Goal: Communication & Community: Ask a question

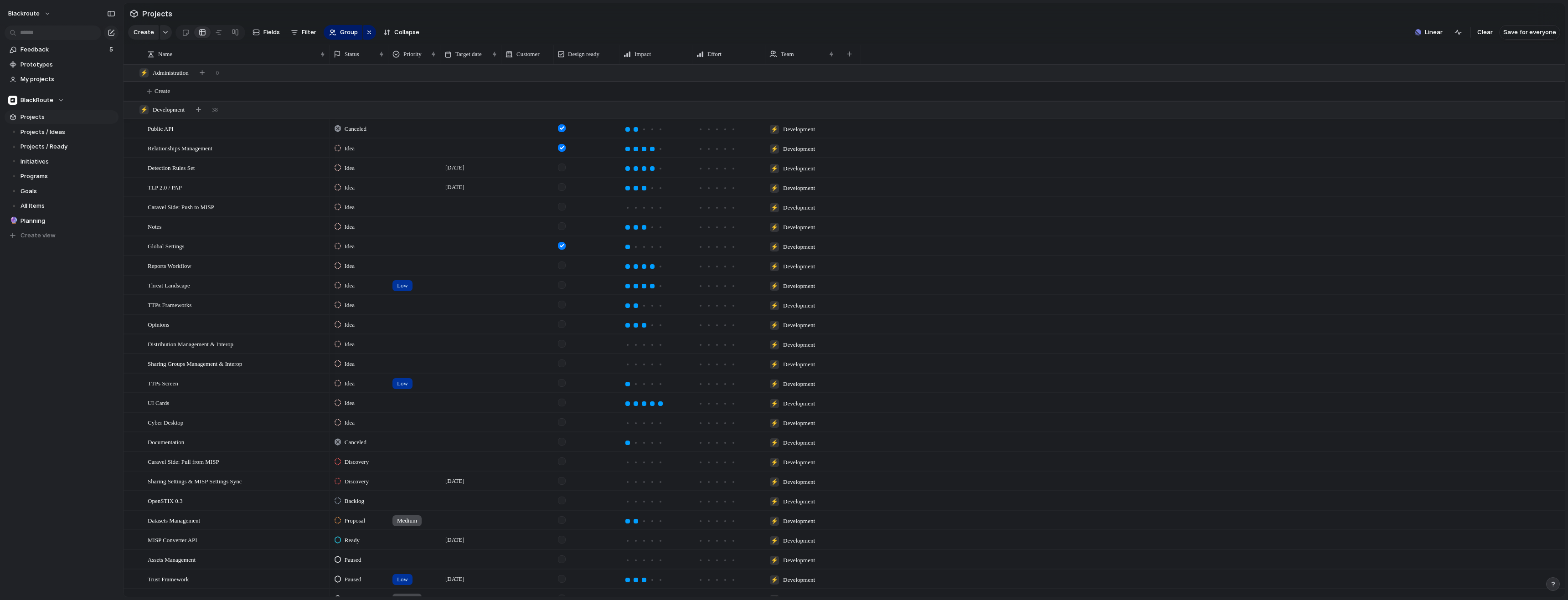
scroll to position [910, 0]
click at [1440, 37] on span "Linear" at bounding box center [1433, 32] width 18 height 9
click at [1469, 37] on div "Projects 0 Initiatives 29 Add all ✅️ In sync with Linear Show Linear field in v…" at bounding box center [784, 300] width 1568 height 600
click at [1440, 37] on span "Linear" at bounding box center [1433, 32] width 18 height 9
click at [1373, 30] on div "Projects 0 Initiatives 29 Add all ✅️ In sync with Linear Show Linear field in v…" at bounding box center [784, 300] width 1568 height 600
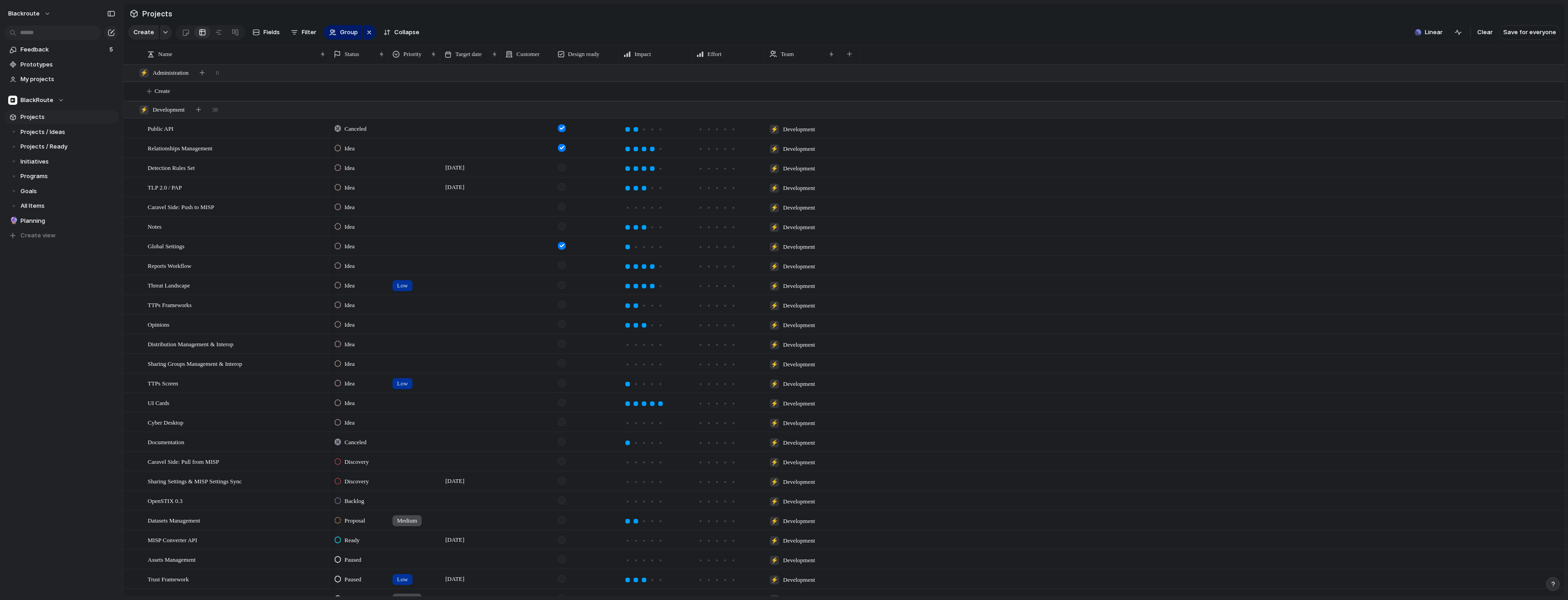
click at [1328, 38] on section "Create Fields Filter Group Zoom Collapse Linear Clear Save for everyone" at bounding box center [844, 34] width 1441 height 22
click at [57, 102] on div "BlackRoute" at bounding box center [36, 100] width 56 height 9
drag, startPoint x: 57, startPoint y: 102, endPoint x: 50, endPoint y: 102, distance: 7.0
click at [50, 102] on div "BlackRoute ⚡ Administration ⚡ Development ⚡ IT Create new team" at bounding box center [784, 300] width 1568 height 600
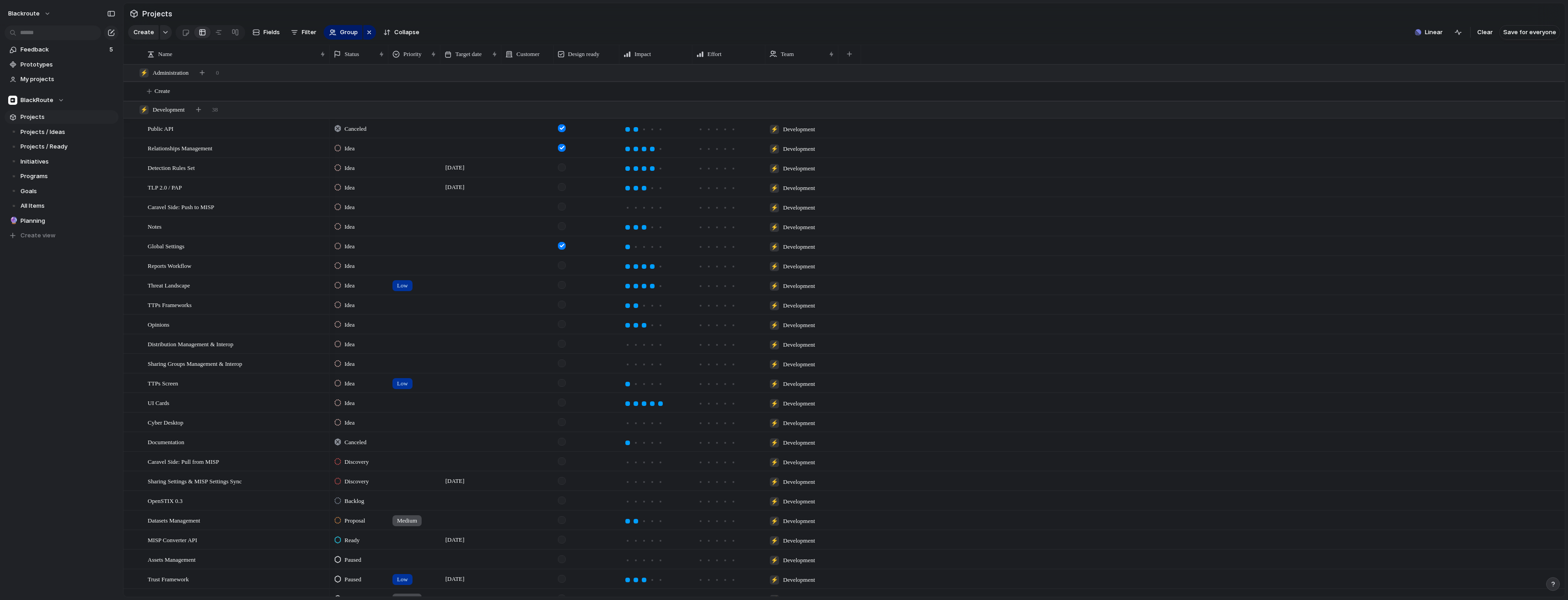
click at [50, 102] on span "BlackRoute" at bounding box center [37, 100] width 33 height 9
click at [38, 299] on div "BlackRoute ⚡ Administration ⚡ Development ⚡ IT Create new team" at bounding box center [784, 300] width 1568 height 600
click at [58, 104] on div "BlackRoute" at bounding box center [36, 100] width 56 height 9
click at [54, 253] on div "BlackRoute ⚡ Administration ⚡ Development ⚡ IT Create new team" at bounding box center [784, 300] width 1568 height 600
click at [34, 15] on span "blackroute" at bounding box center [24, 13] width 32 height 9
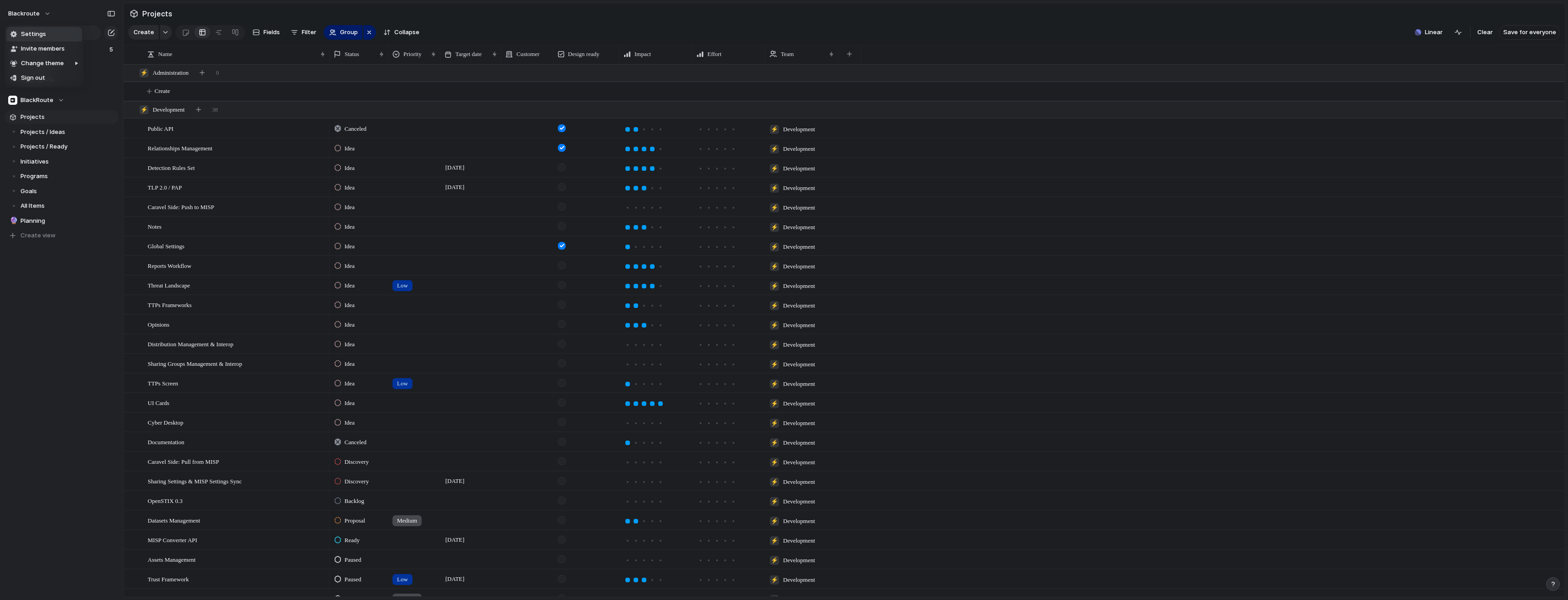
click at [37, 37] on span "Settings" at bounding box center [33, 34] width 25 height 9
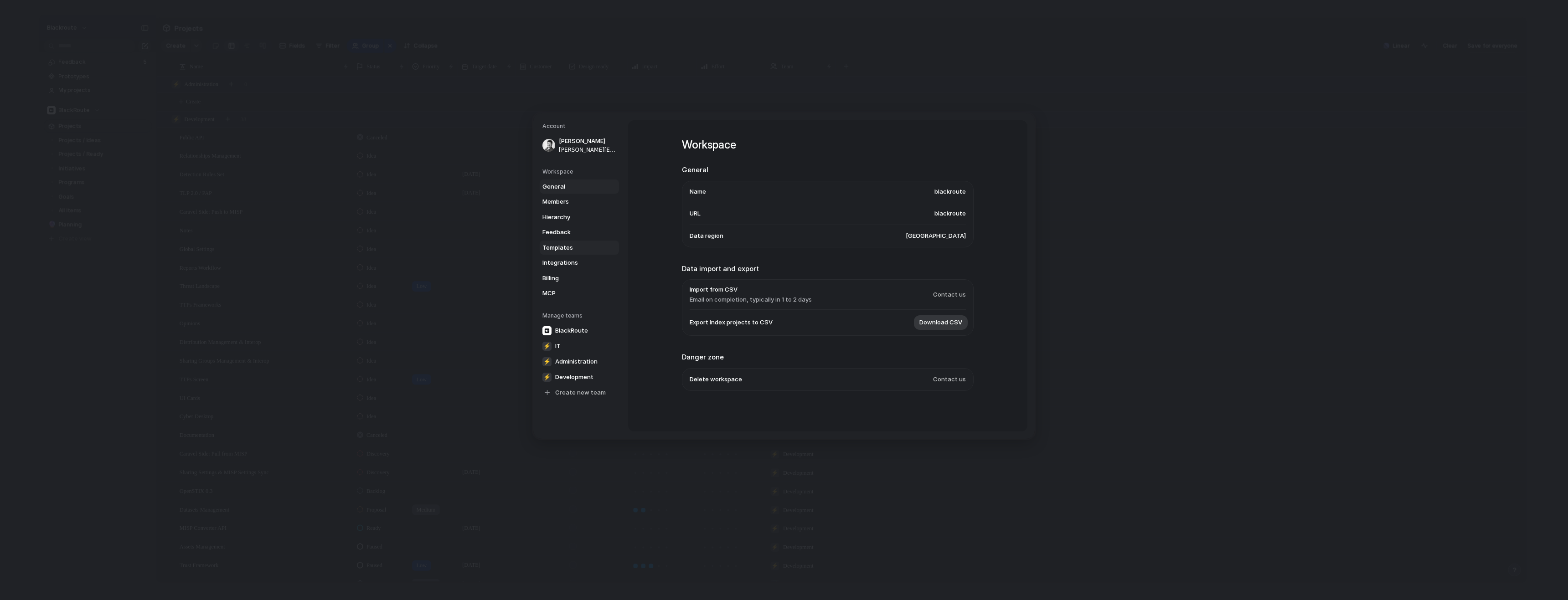
click at [572, 253] on link "Templates" at bounding box center [579, 248] width 79 height 15
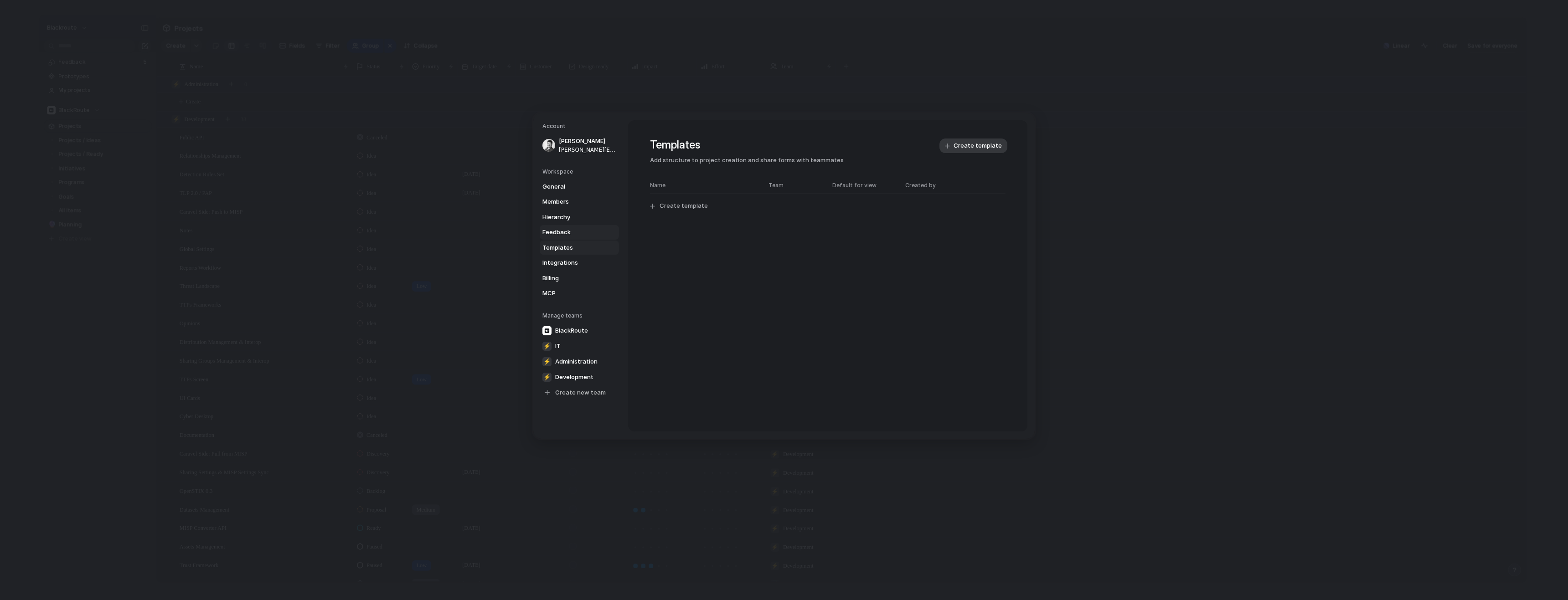
click at [570, 228] on span "Feedback" at bounding box center [572, 232] width 58 height 9
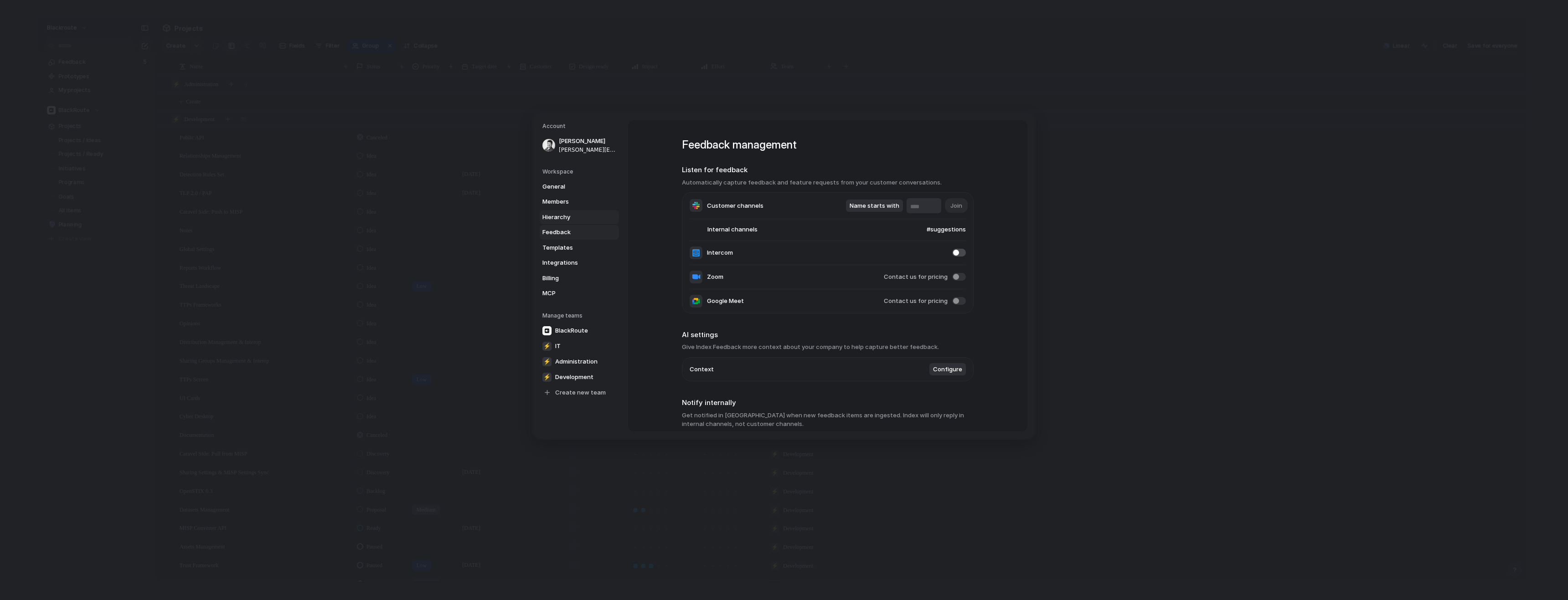
click at [562, 215] on span "Hierarchy" at bounding box center [572, 217] width 58 height 9
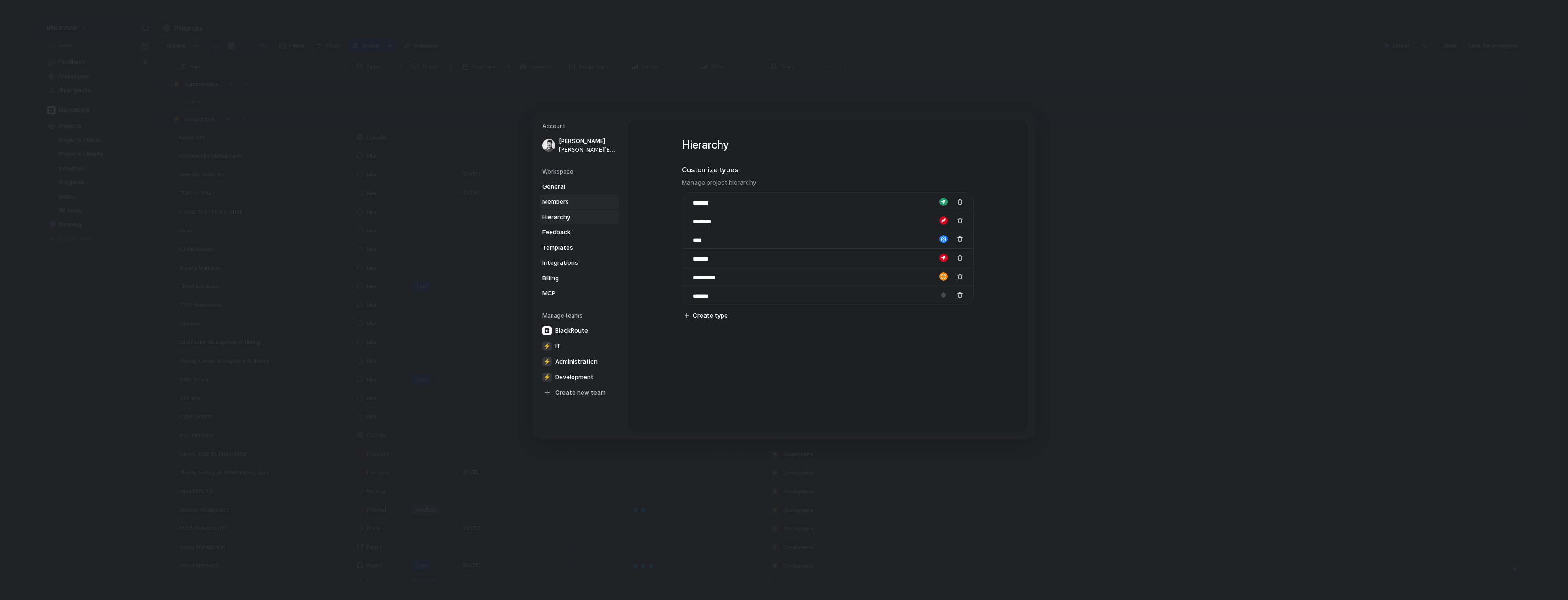
click at [569, 203] on span "Members" at bounding box center [572, 201] width 58 height 9
click at [575, 183] on span "General" at bounding box center [572, 187] width 58 height 9
click at [573, 343] on link "⚡ IT" at bounding box center [579, 346] width 79 height 15
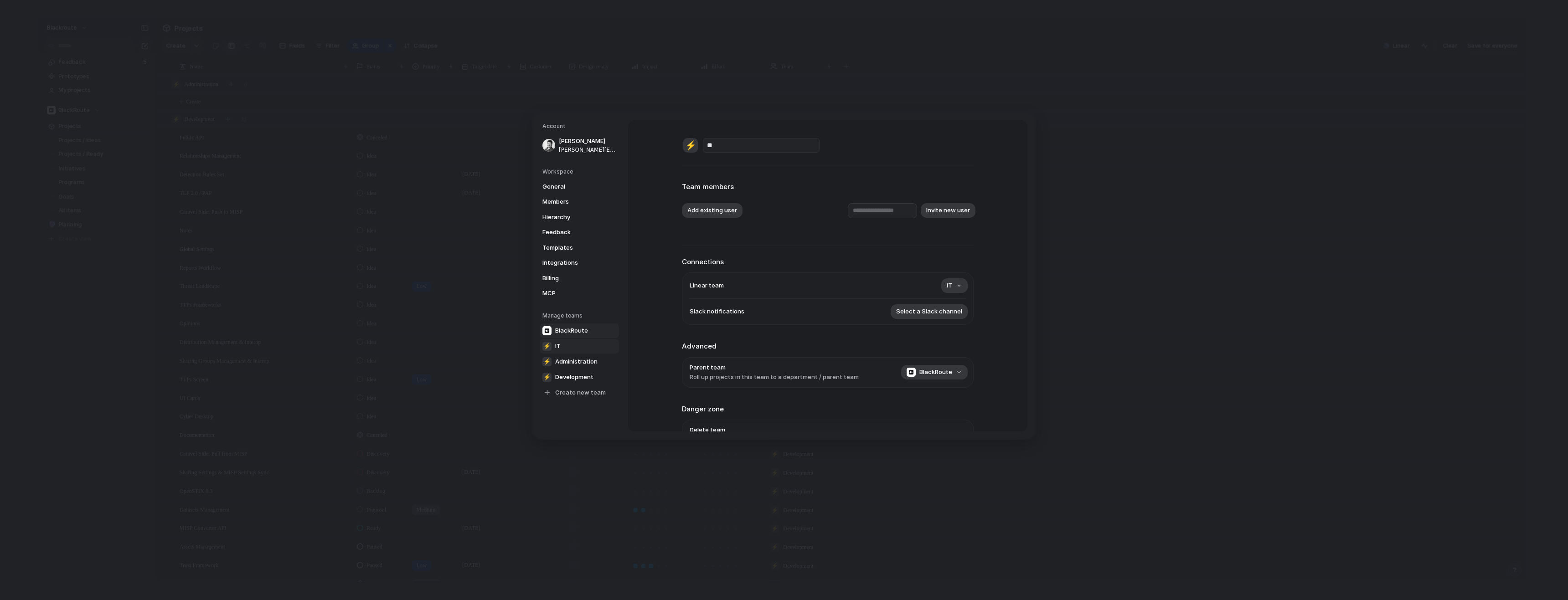
click at [580, 333] on span "BlackRoute" at bounding box center [572, 330] width 33 height 9
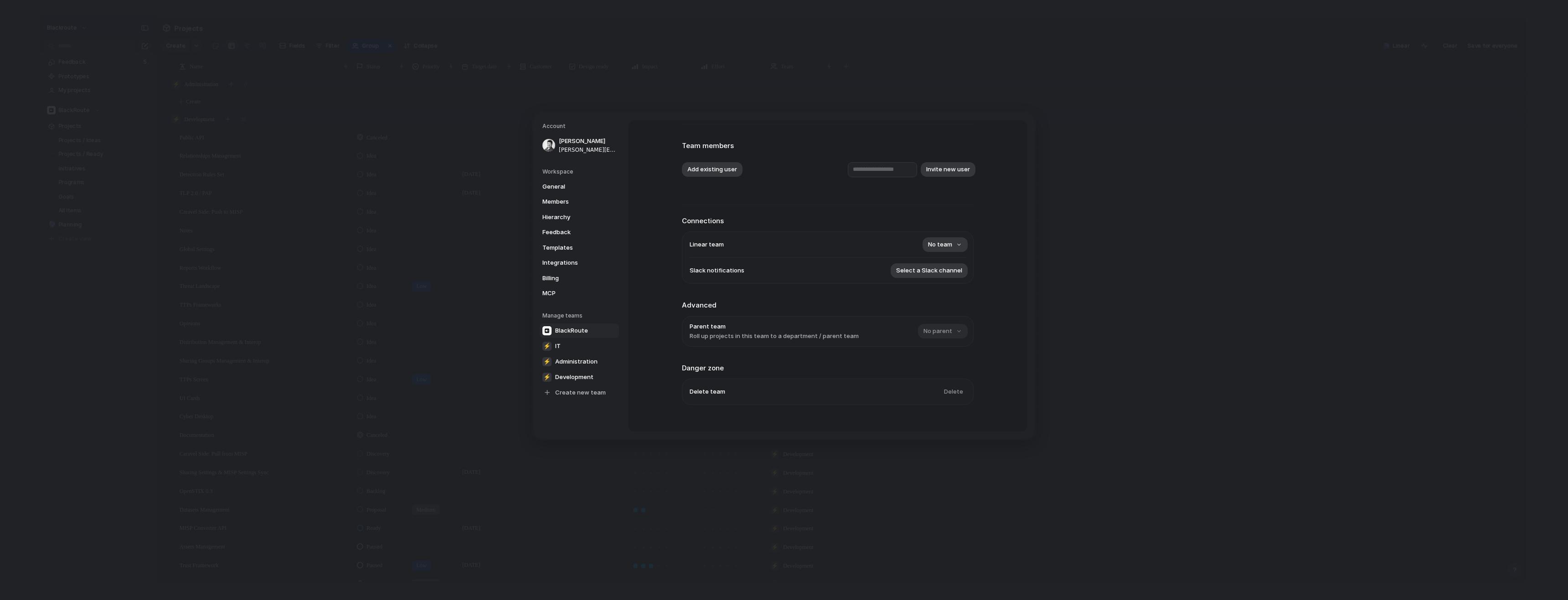
scroll to position [55, 0]
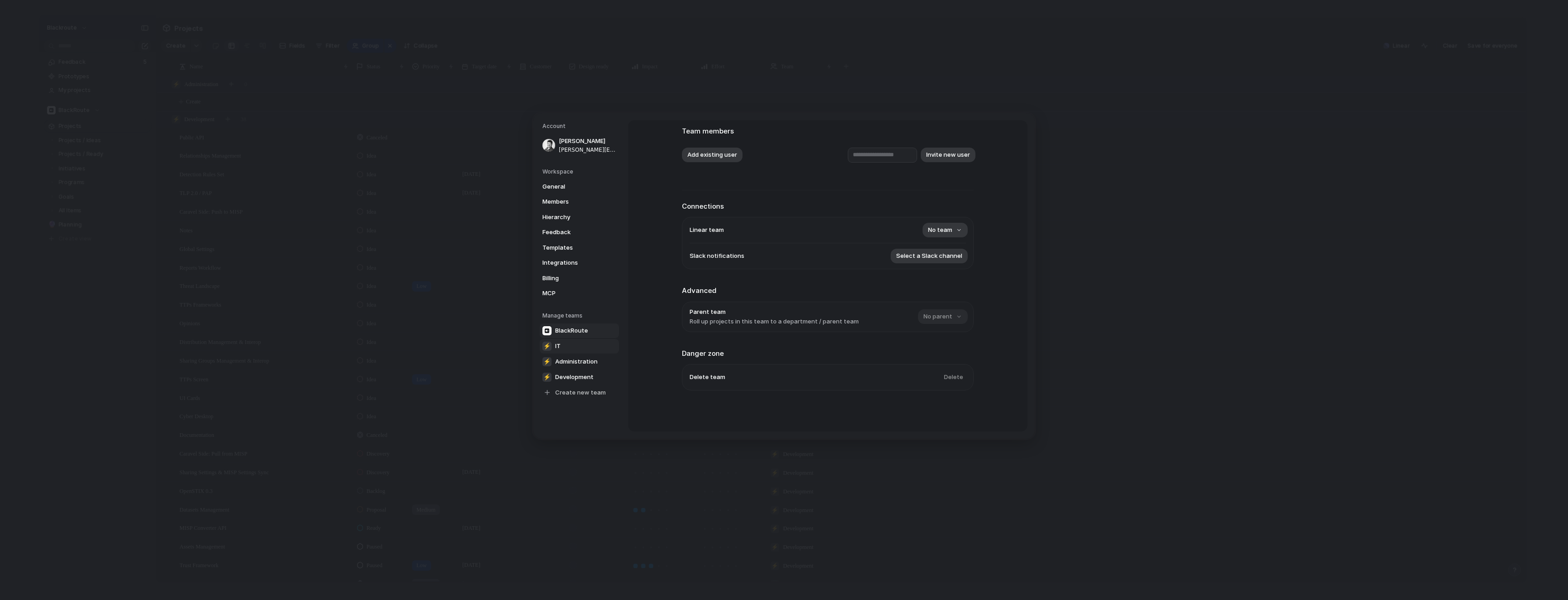
click at [570, 344] on link "⚡ IT" at bounding box center [579, 346] width 79 height 15
click at [571, 363] on span "Administration" at bounding box center [576, 361] width 43 height 9
click at [568, 378] on span "Development" at bounding box center [574, 377] width 38 height 9
type input "**********"
click at [941, 248] on span "Development" at bounding box center [933, 248] width 38 height 9
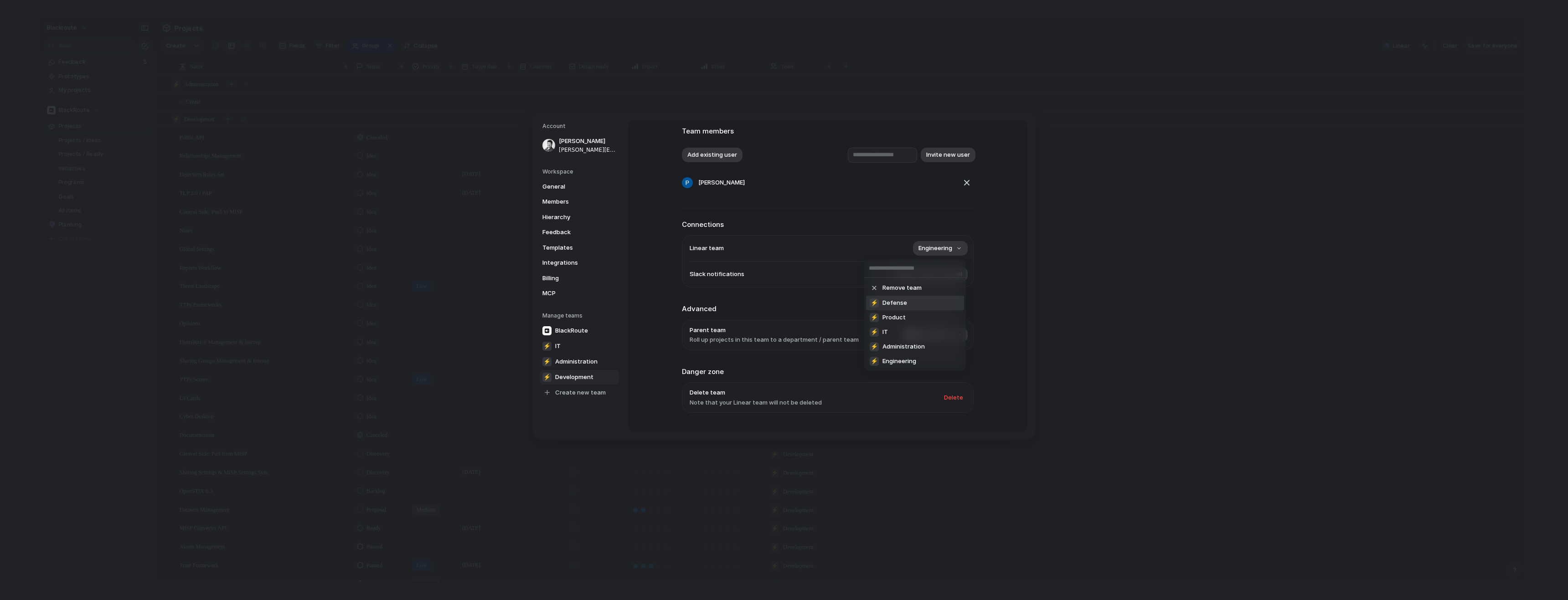
click at [997, 269] on div "Remove team ⚡ Defense ⚡ Product ⚡ IT ⚡ Administration ⚡ Engineering" at bounding box center [784, 300] width 1568 height 600
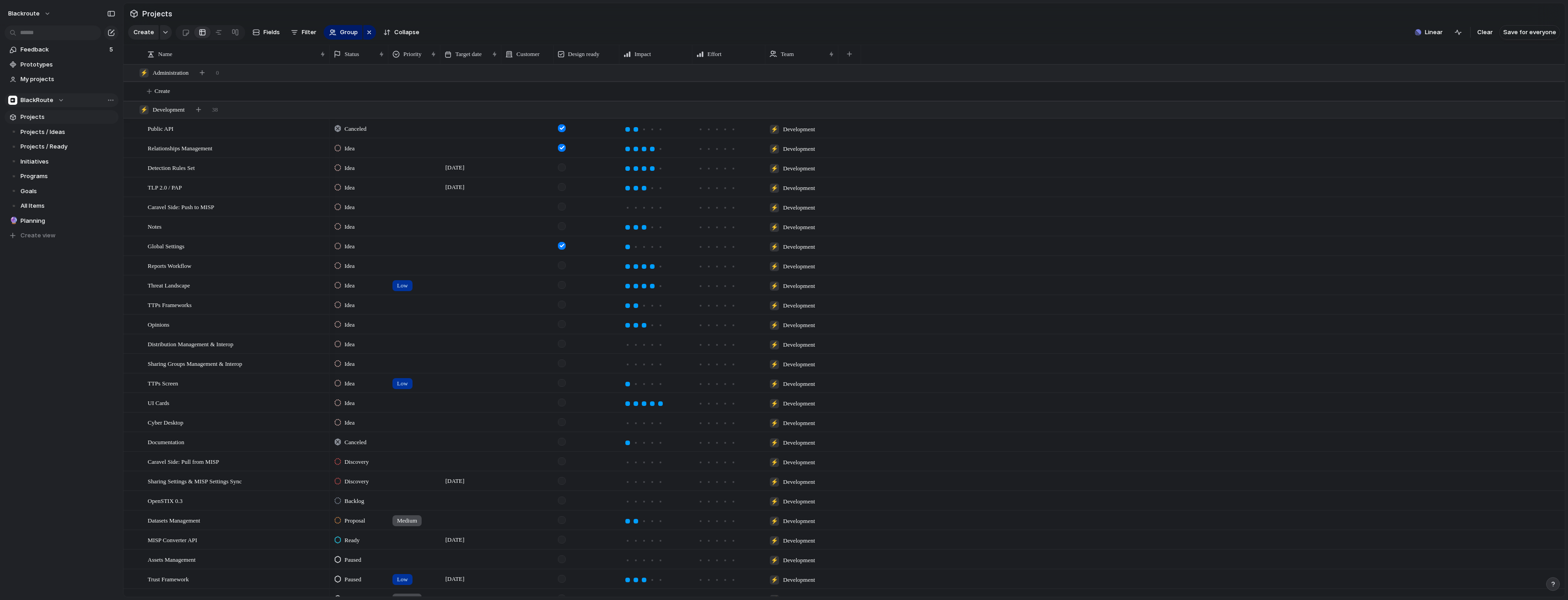
click at [43, 101] on span "BlackRoute" at bounding box center [37, 100] width 33 height 9
click at [24, 295] on div "BlackRoute ⚡ Administration ⚡ Development ⚡ IT Create new team" at bounding box center [784, 300] width 1568 height 600
click at [1441, 35] on span "Linear" at bounding box center [1433, 32] width 18 height 9
click at [32, 99] on span "BlackRoute" at bounding box center [37, 100] width 33 height 9
click at [48, 391] on div "BlackRoute ⚡ Administration ⚡ Development ⚡ IT Create new team" at bounding box center [784, 300] width 1568 height 600
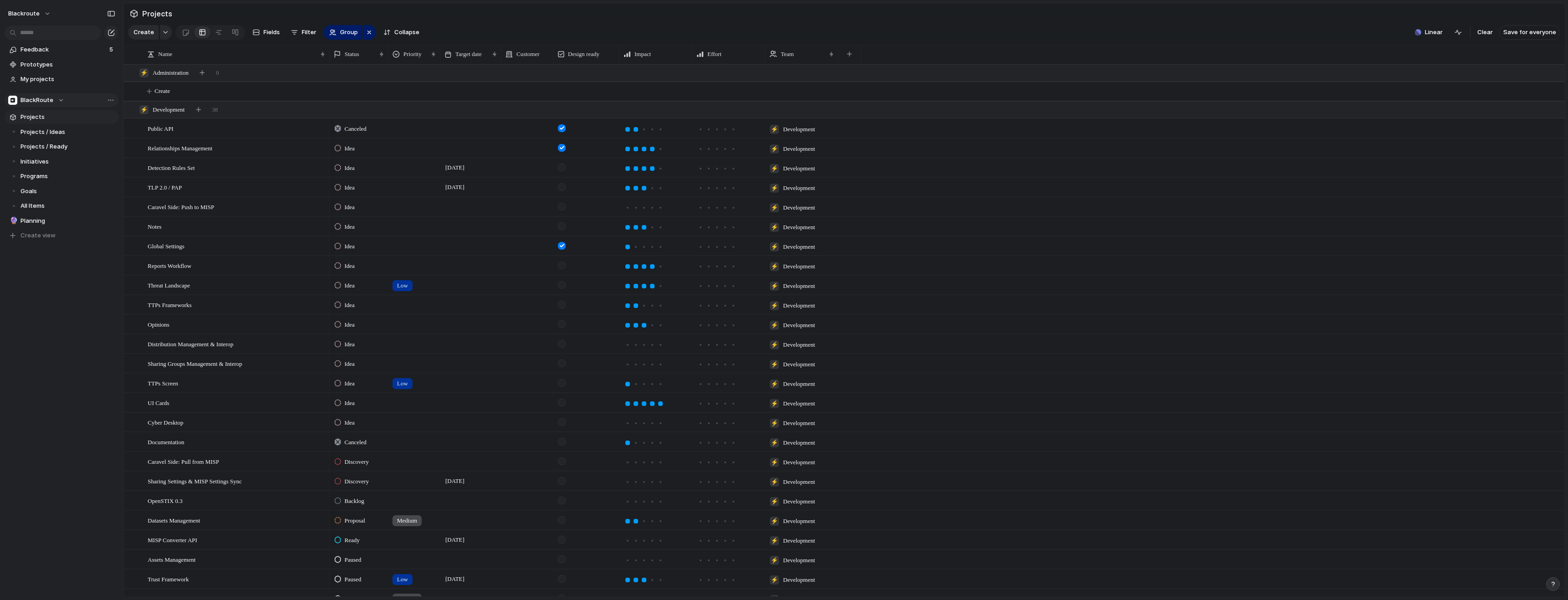
click at [59, 100] on div "BlackRoute" at bounding box center [36, 100] width 56 height 9
click at [1560, 584] on div "BlackRoute ⚡ Administration ⚡ Development ⚡ IT Create new team" at bounding box center [784, 300] width 1568 height 600
click at [1553, 587] on button "button" at bounding box center [1553, 584] width 13 height 13
click at [1520, 523] on button "Live chat 5 hrs" at bounding box center [1511, 519] width 91 height 15
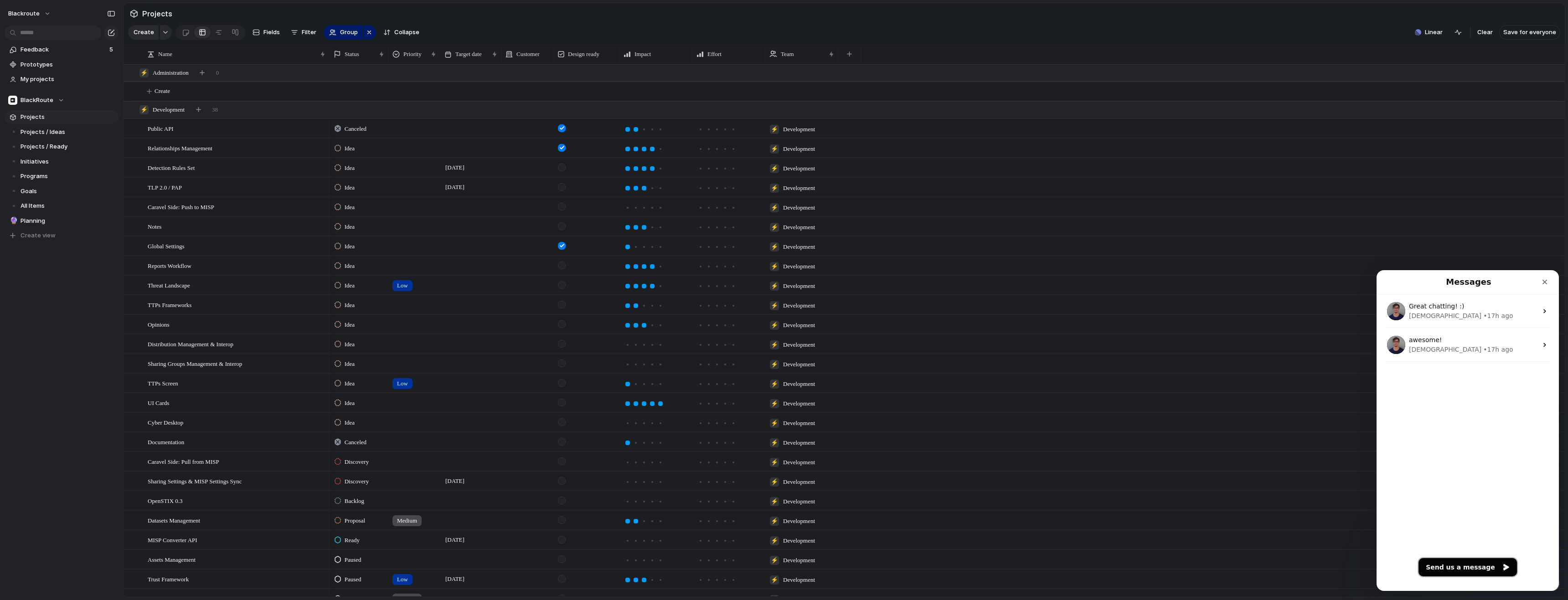
click at [1487, 567] on button "Send us a message" at bounding box center [1468, 567] width 99 height 18
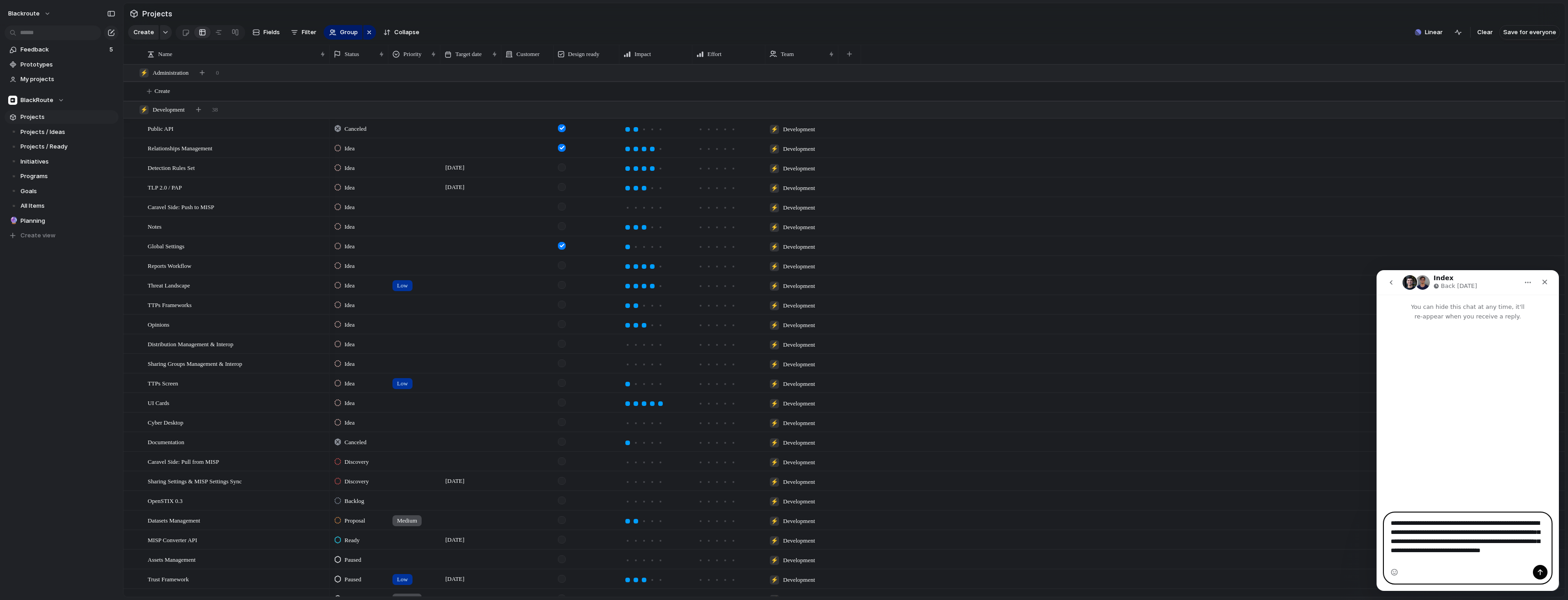
type textarea "**********"
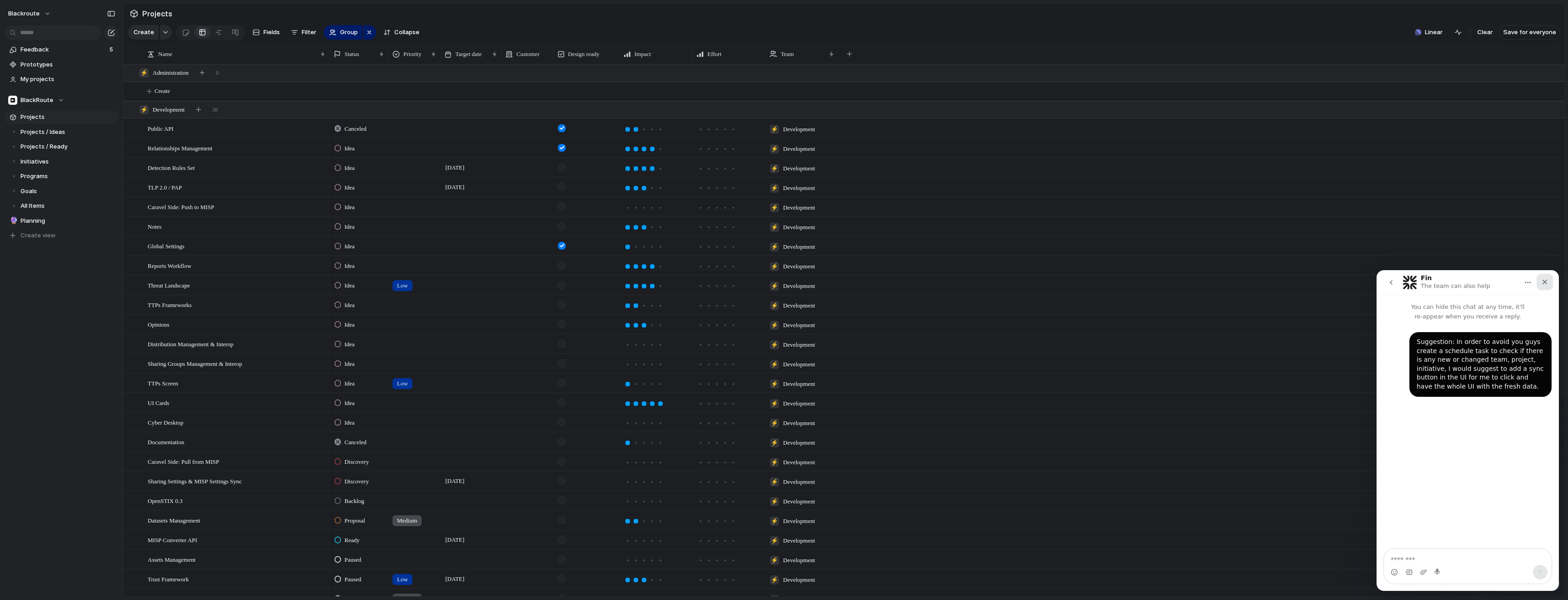
click at [1545, 284] on icon "Close" at bounding box center [1545, 282] width 7 height 7
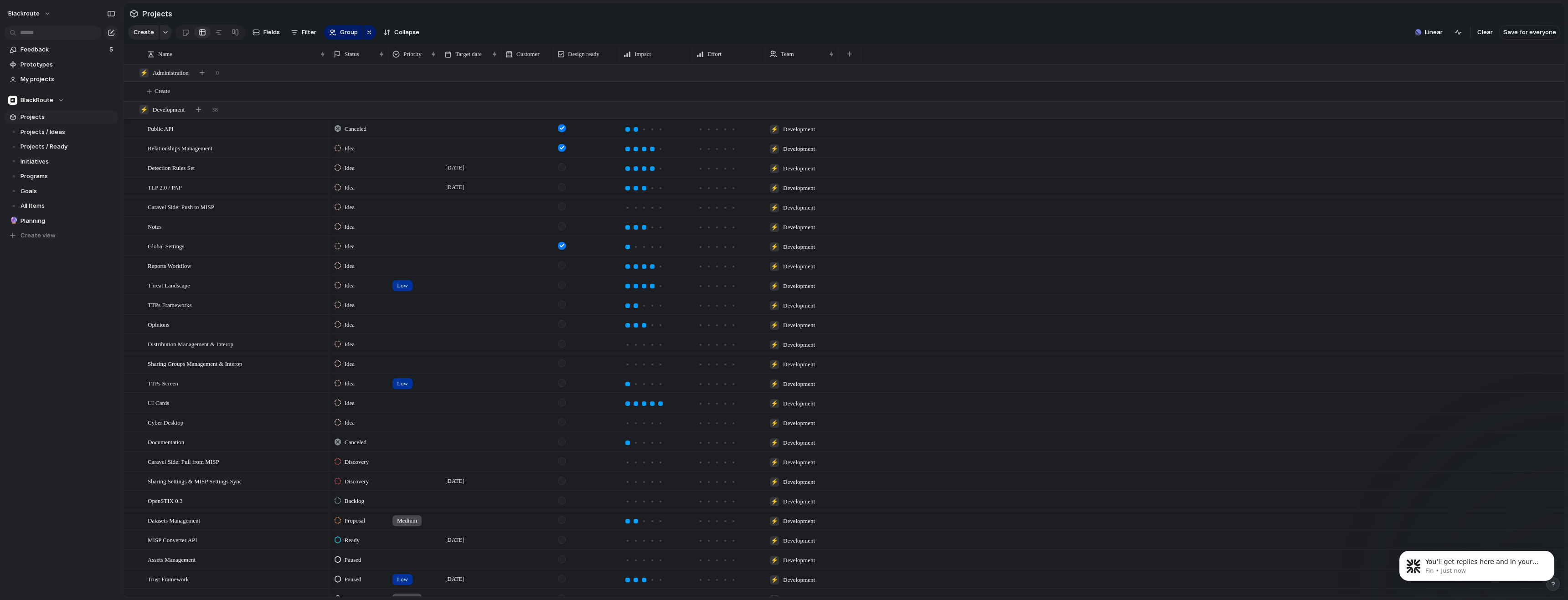
click at [52, 322] on div "blackroute Feedback 5 Prototypes My projects BlackRoute Projects ▪️ Projects / …" at bounding box center [61, 300] width 123 height 600
